Goal: Navigation & Orientation: Understand site structure

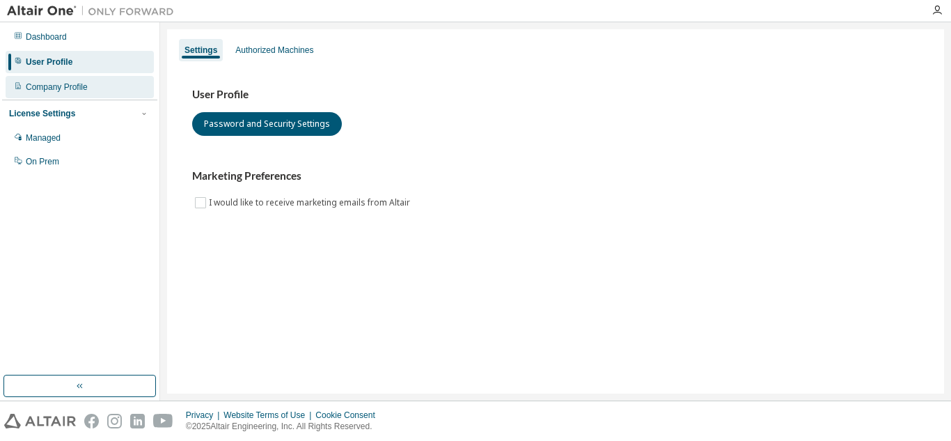
click at [68, 92] on div "Company Profile" at bounding box center [57, 86] width 62 height 11
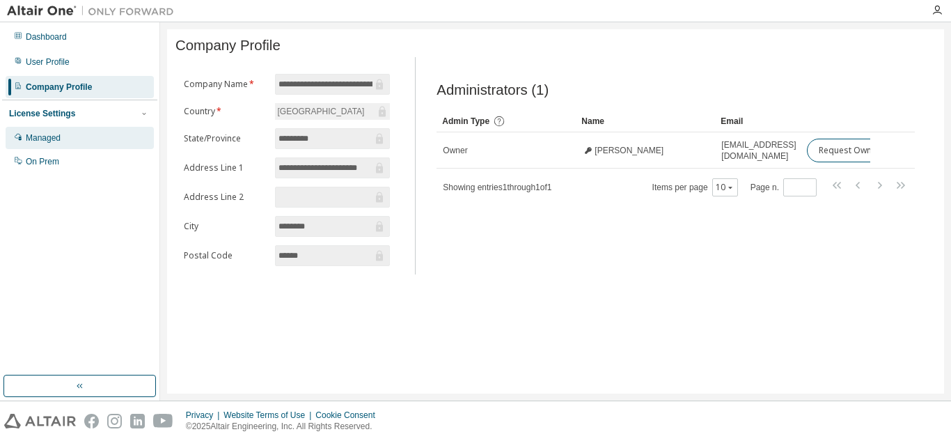
click at [58, 136] on div "Managed" at bounding box center [43, 137] width 35 height 11
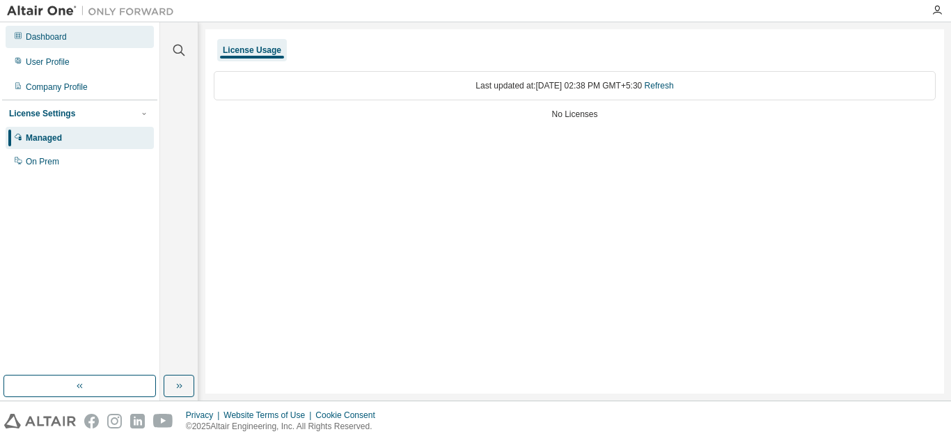
click at [47, 40] on div "Dashboard" at bounding box center [46, 36] width 41 height 11
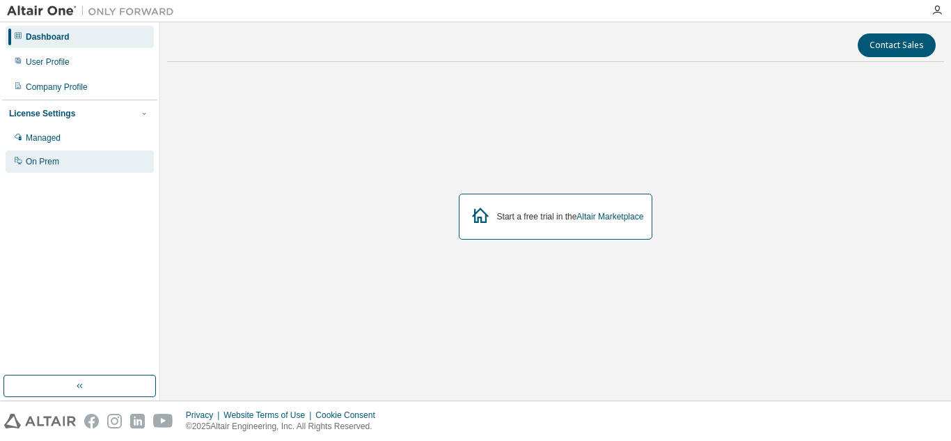
click at [77, 157] on div "On Prem" at bounding box center [80, 161] width 148 height 22
